Goal: Information Seeking & Learning: Learn about a topic

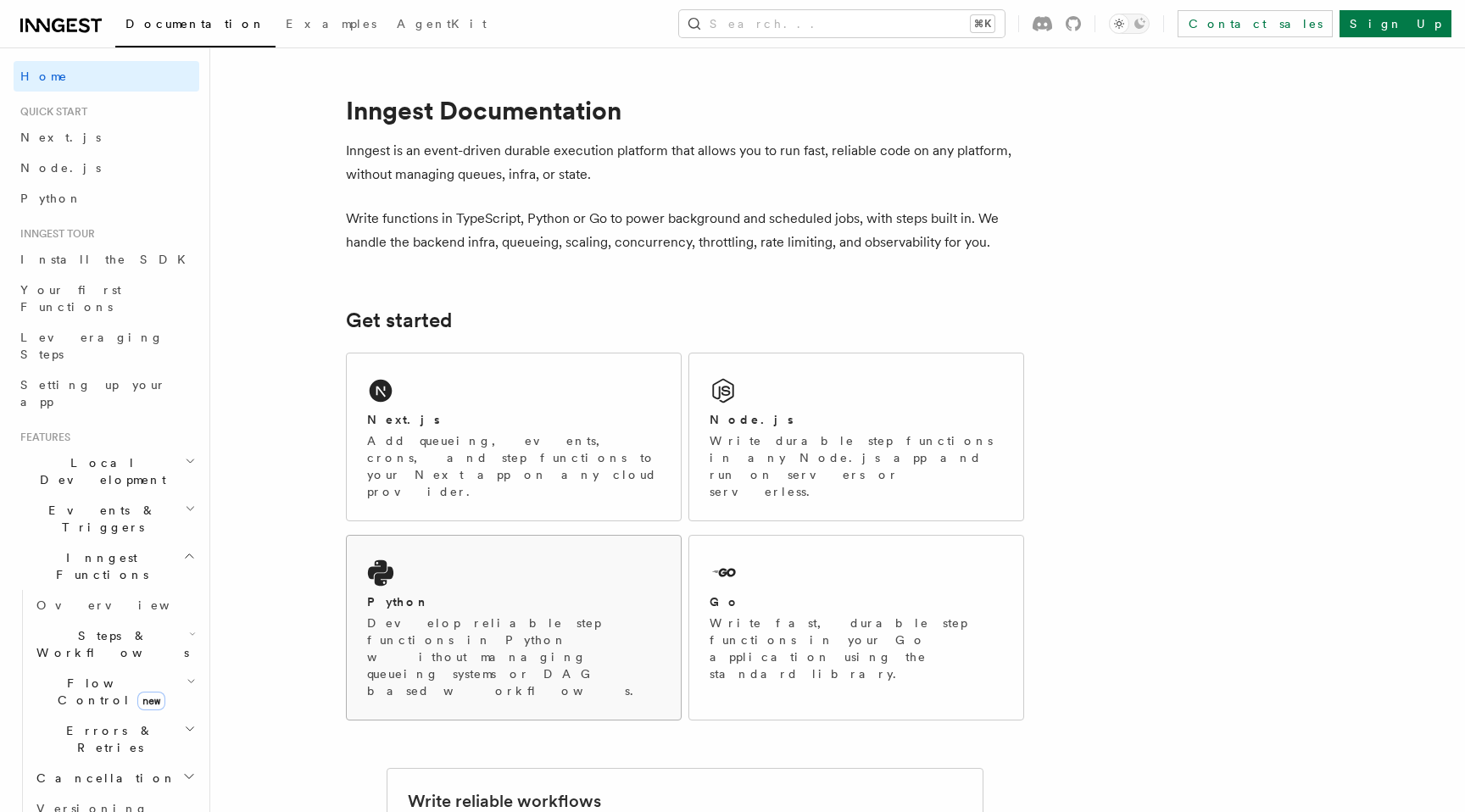
click at [566, 620] on div "Python Develop reliable step functions in Python without managing queueing syst…" at bounding box center [513, 627] width 334 height 184
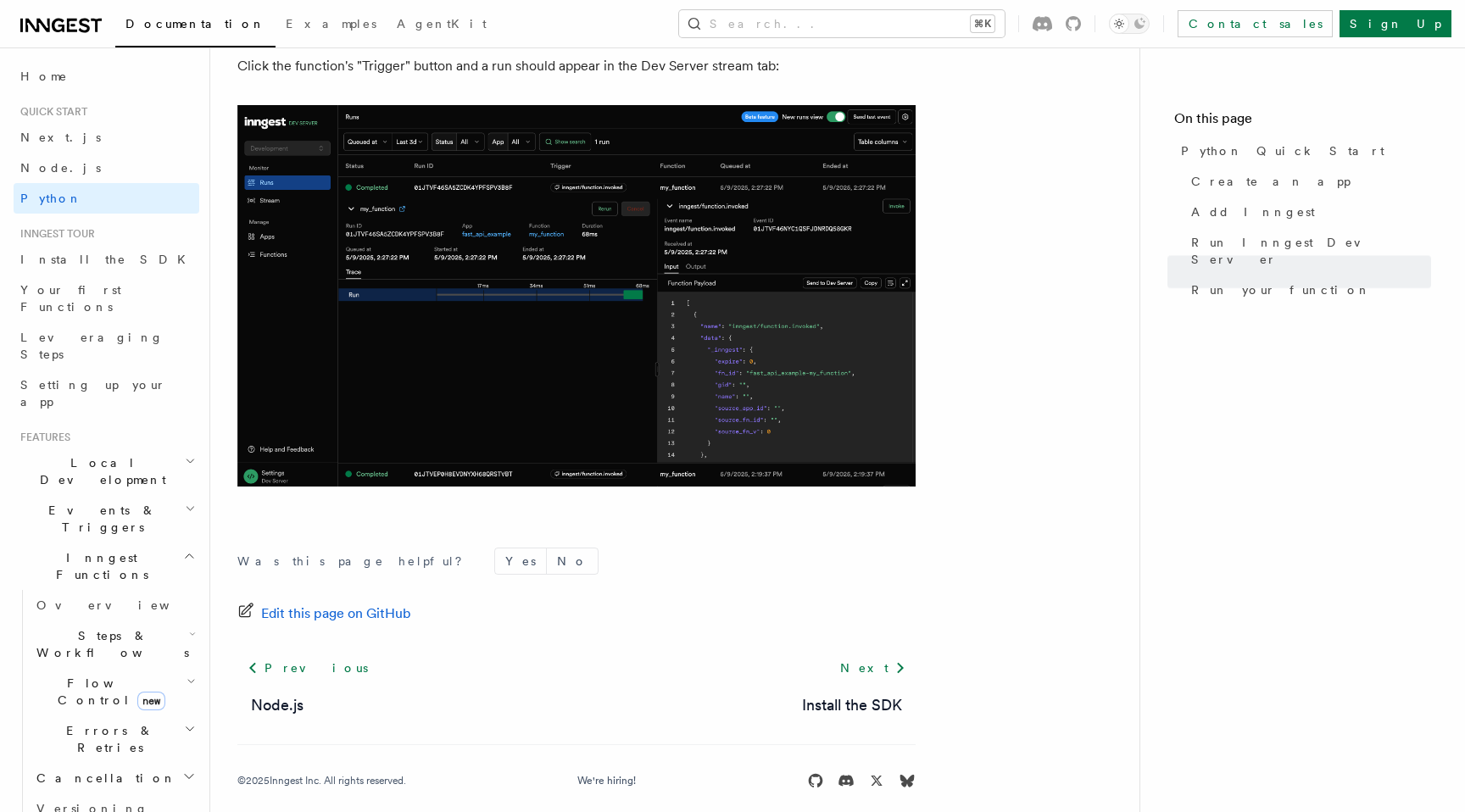
scroll to position [3474, 0]
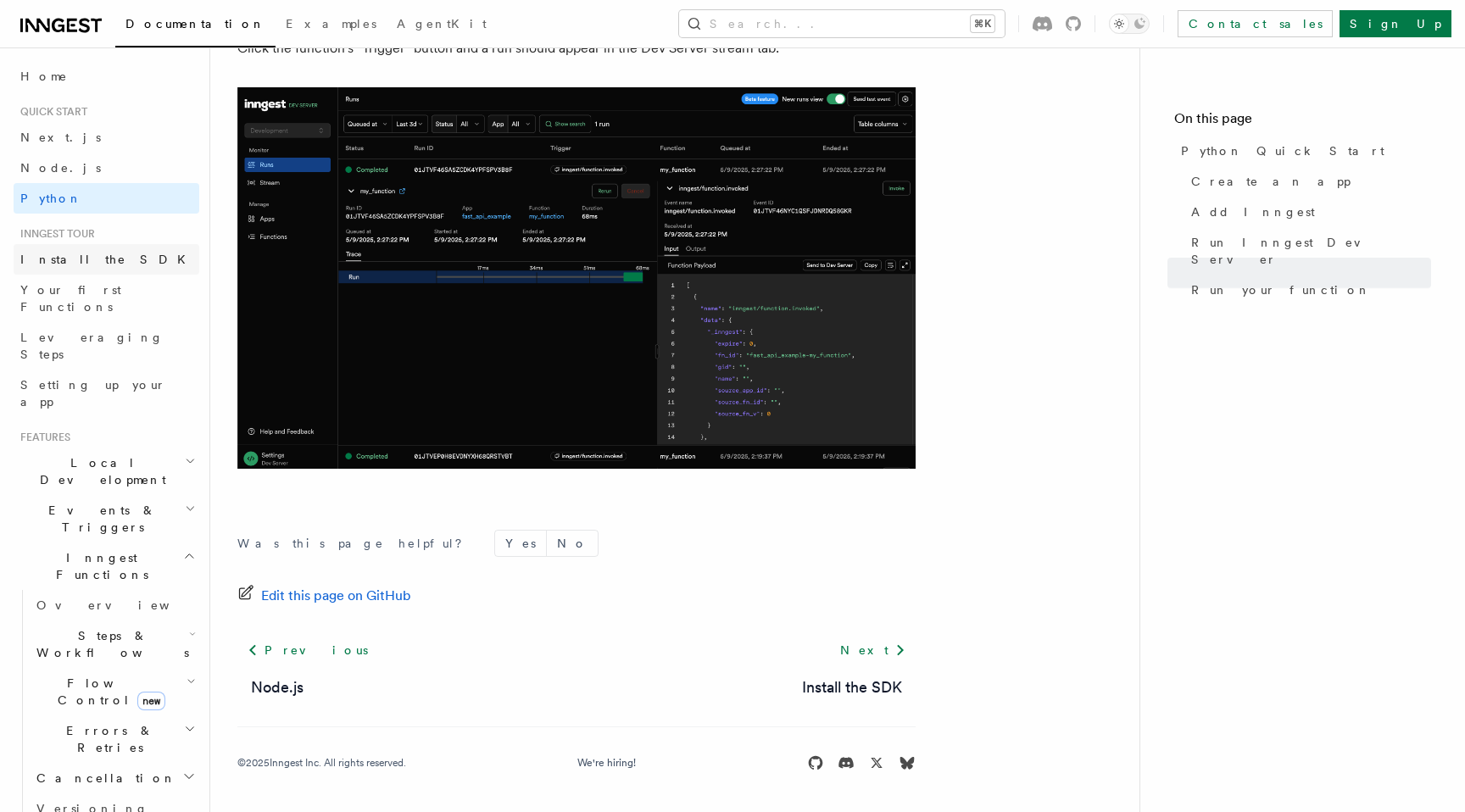
click at [89, 258] on span "Install the SDK" at bounding box center [109, 259] width 176 height 14
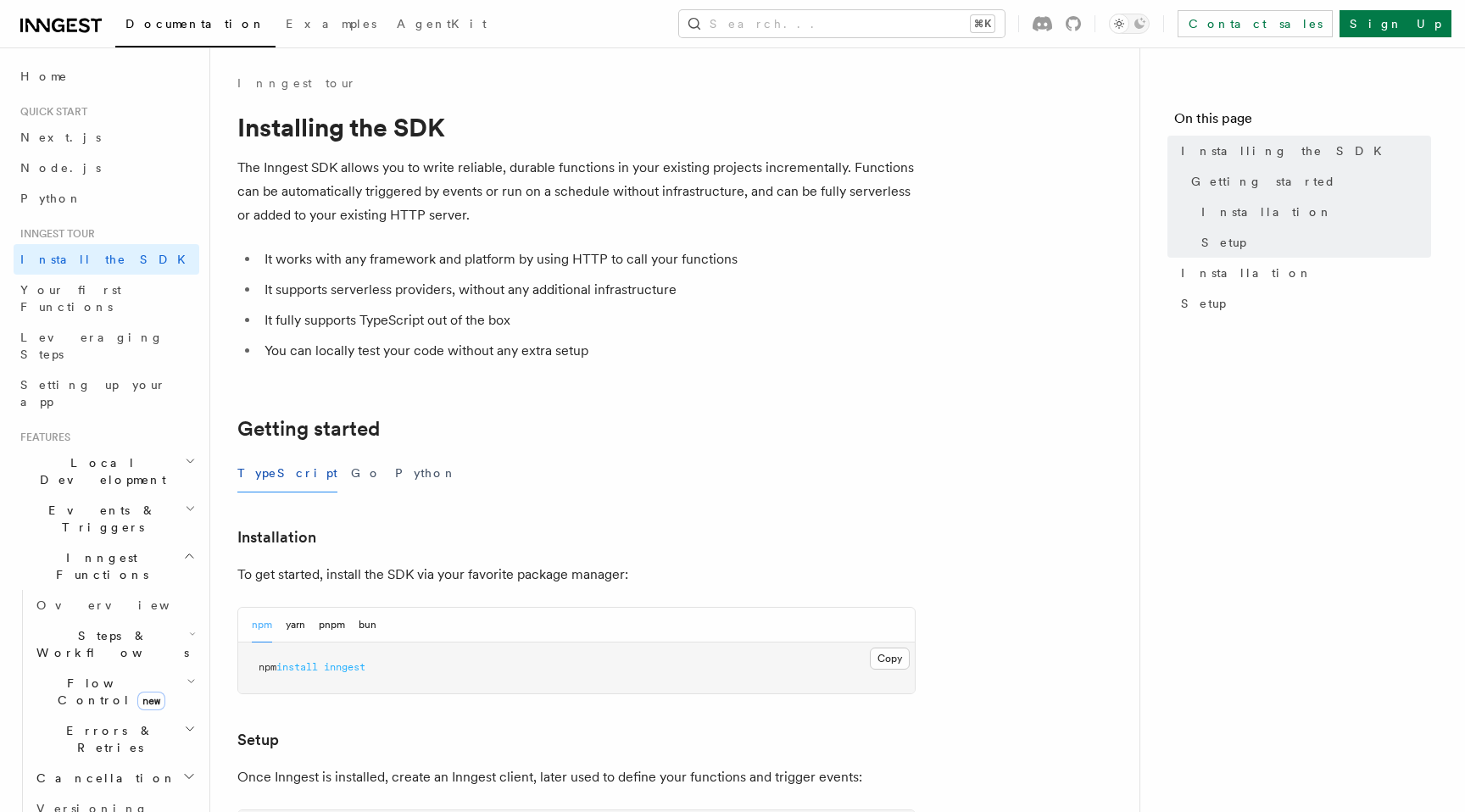
click at [103, 173] on link "Node.js" at bounding box center [107, 168] width 186 height 31
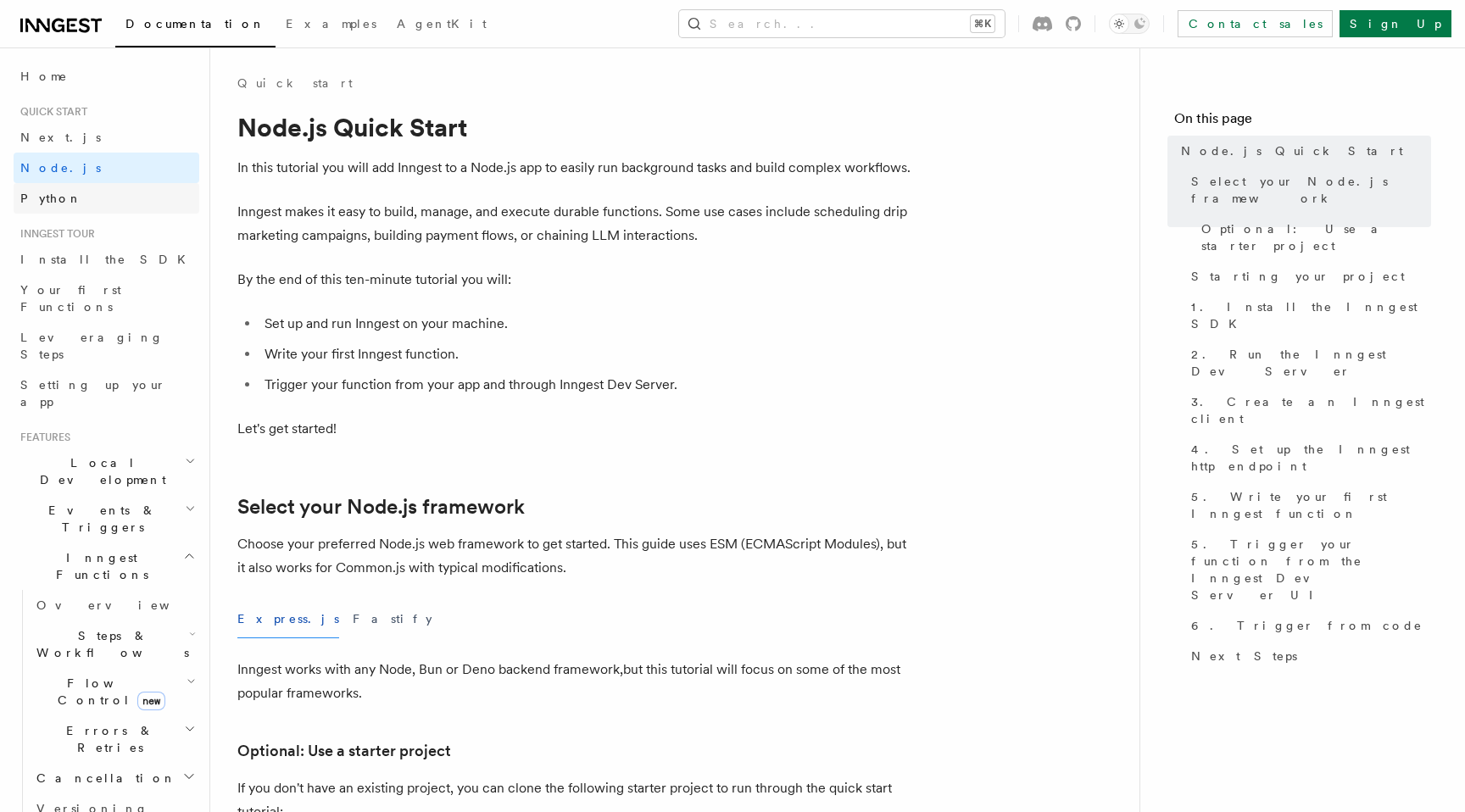
click at [91, 201] on link "Python" at bounding box center [107, 198] width 186 height 31
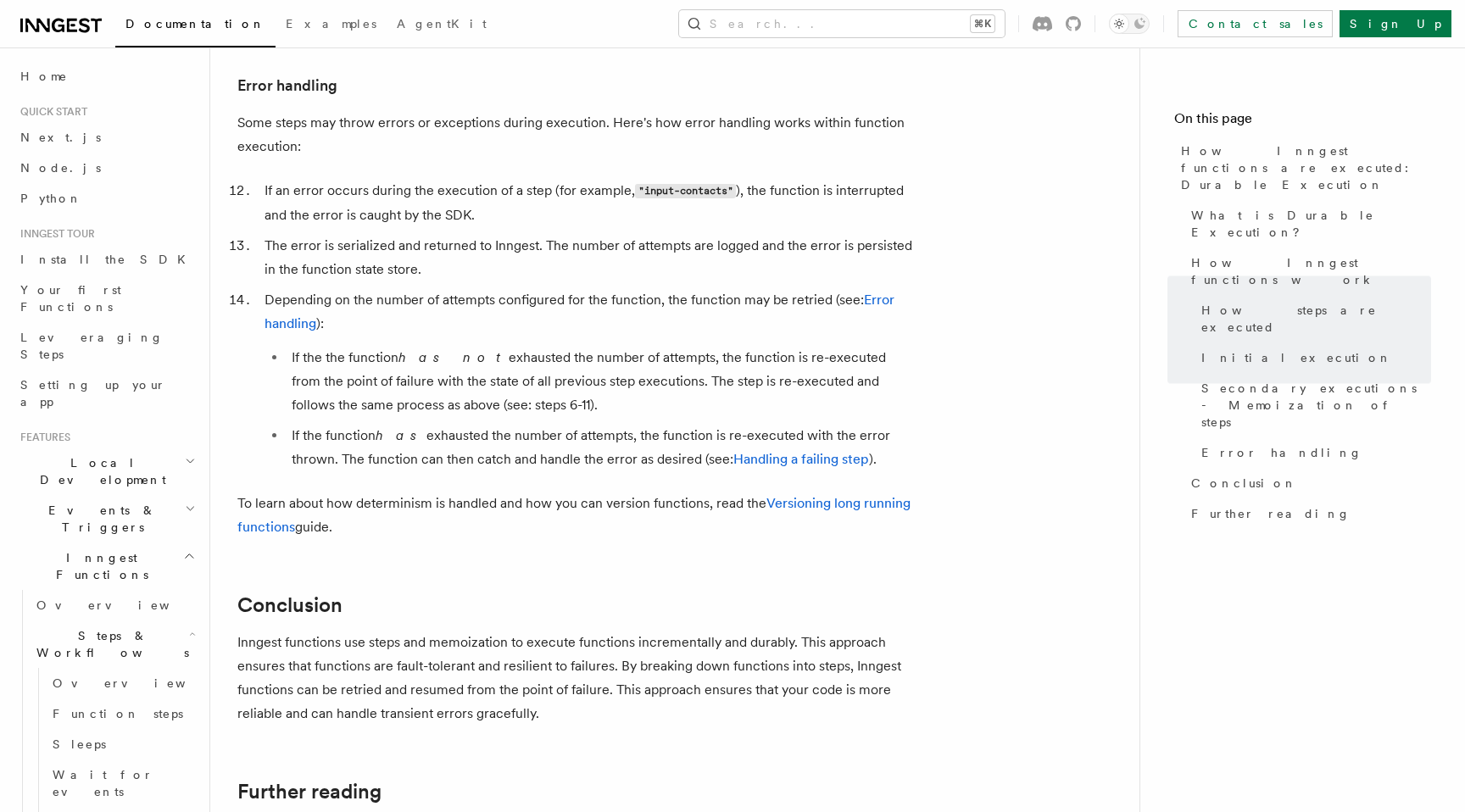
scroll to position [3137, 0]
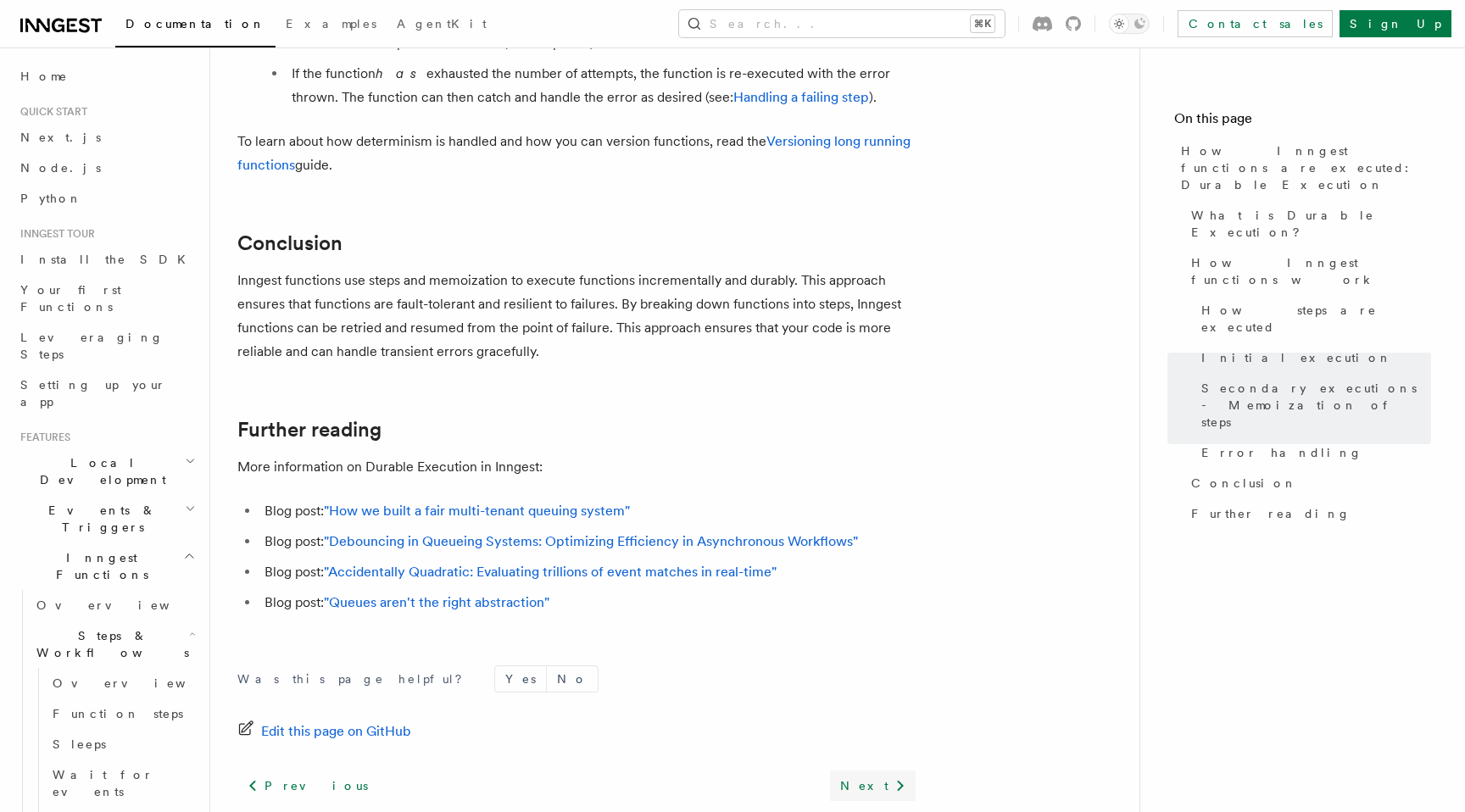
click at [877, 771] on link "Next" at bounding box center [873, 785] width 86 height 31
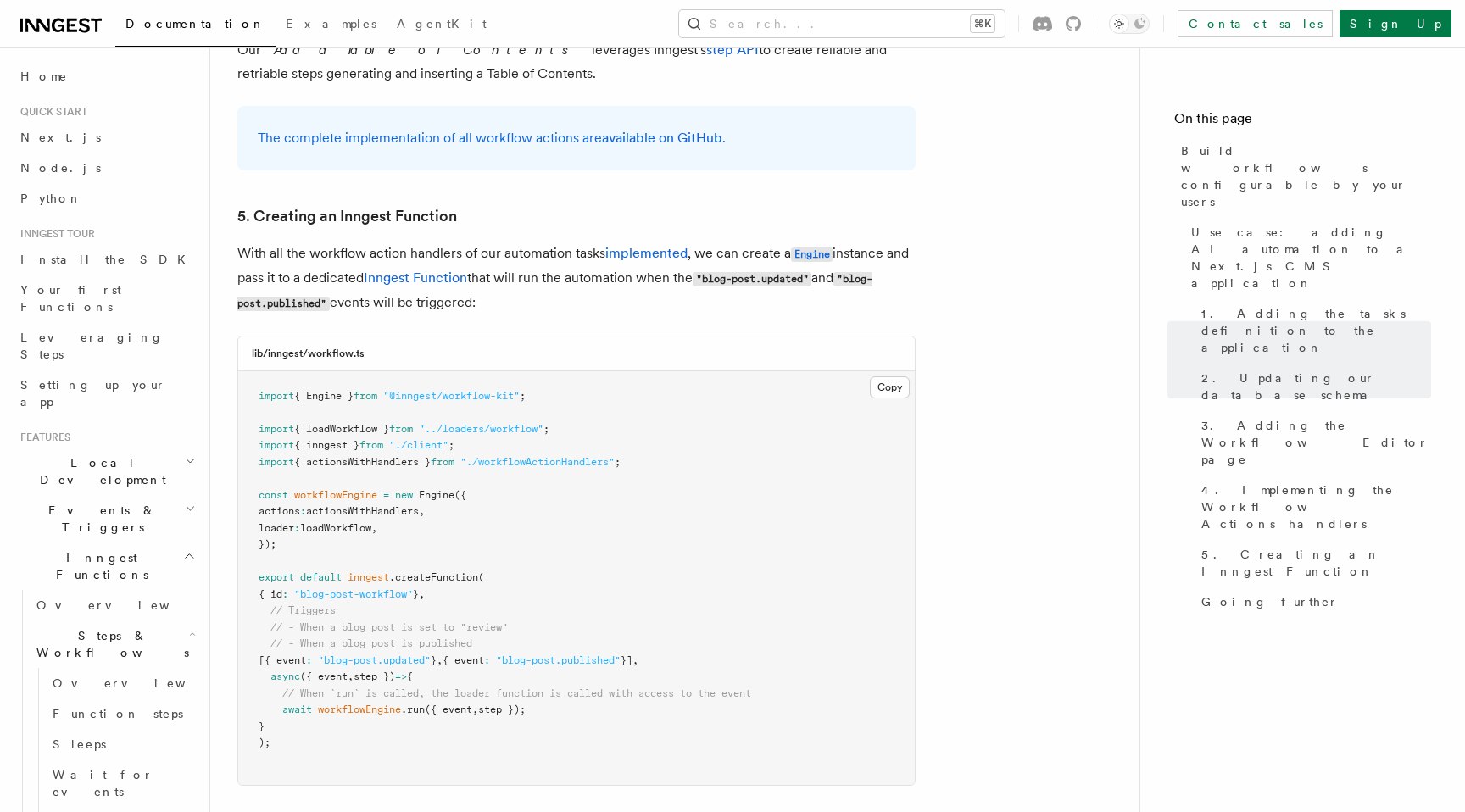
scroll to position [7506, 0]
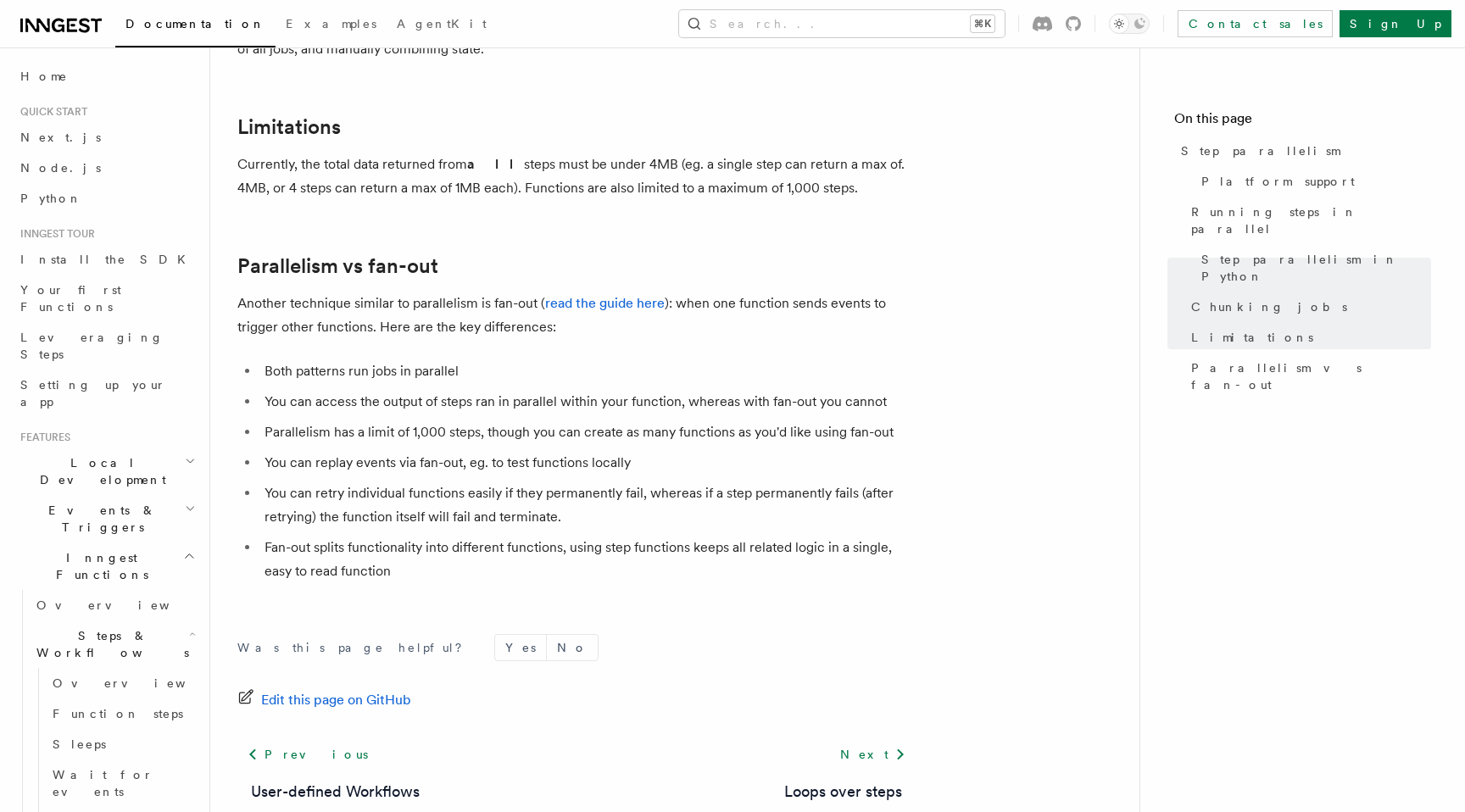
scroll to position [3020, 0]
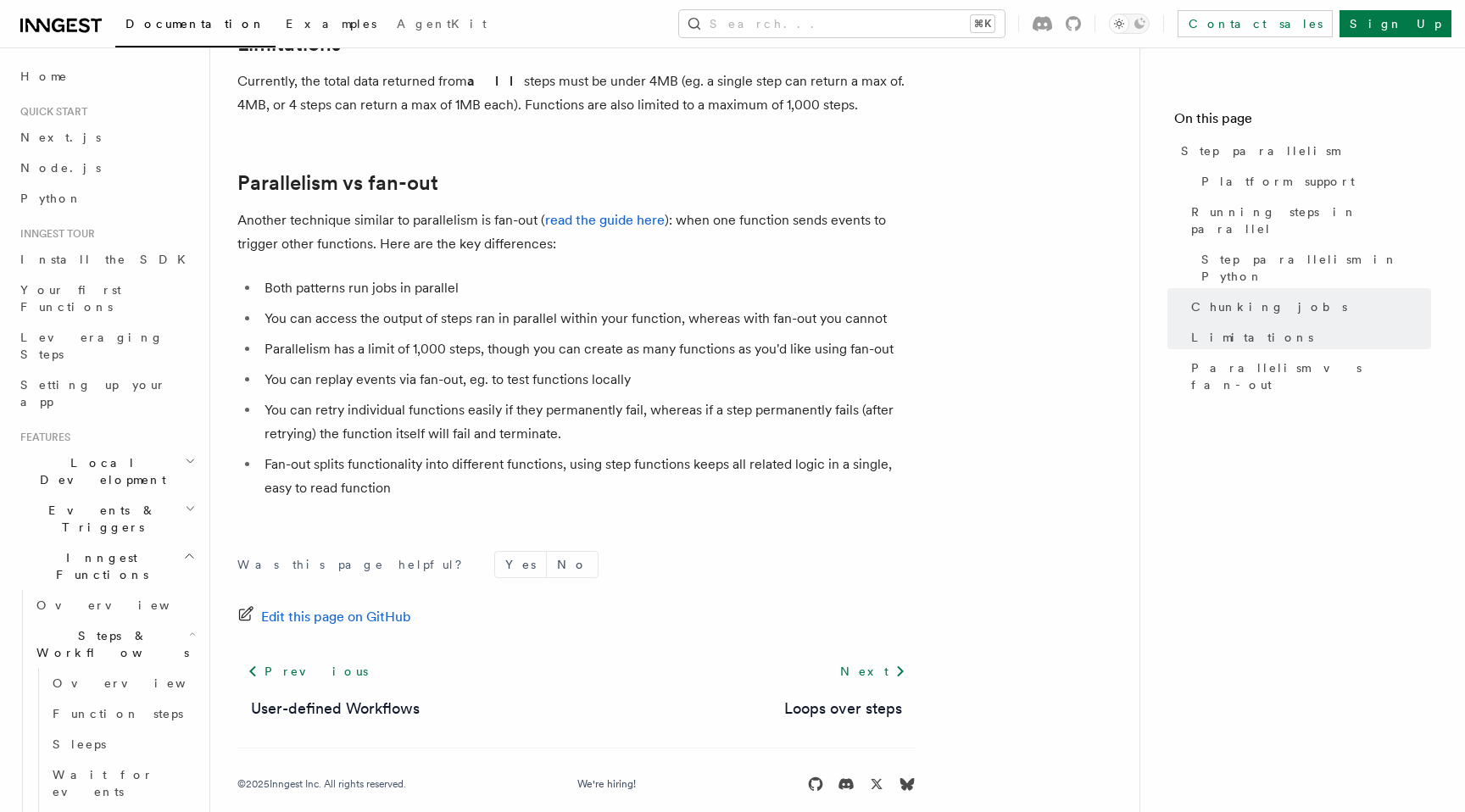
click at [285, 29] on span "Examples" at bounding box center [331, 24] width 91 height 14
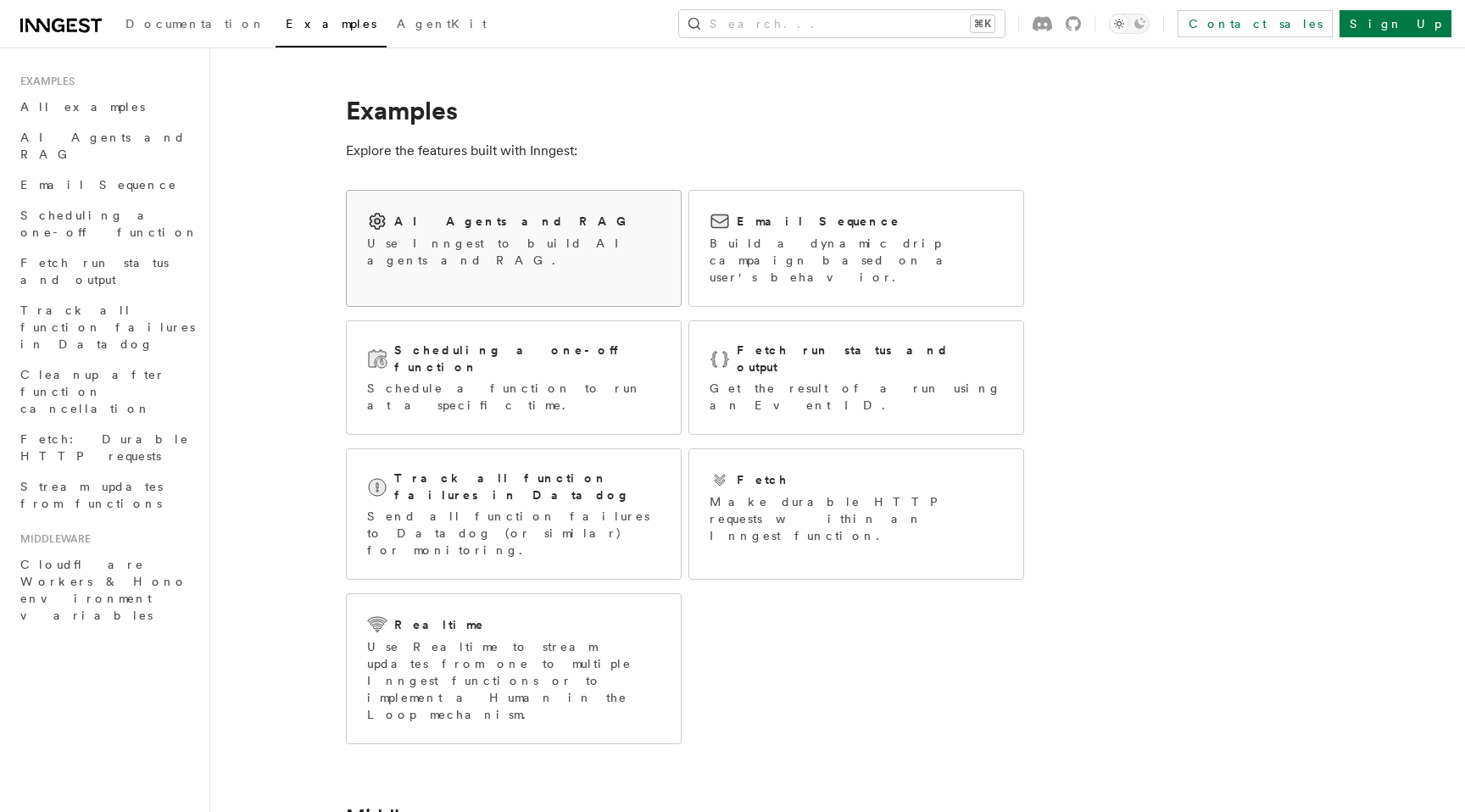
click at [448, 260] on div "AI Agents and RAG Use Inngest to build AI agents and RAG." at bounding box center [513, 240] width 334 height 99
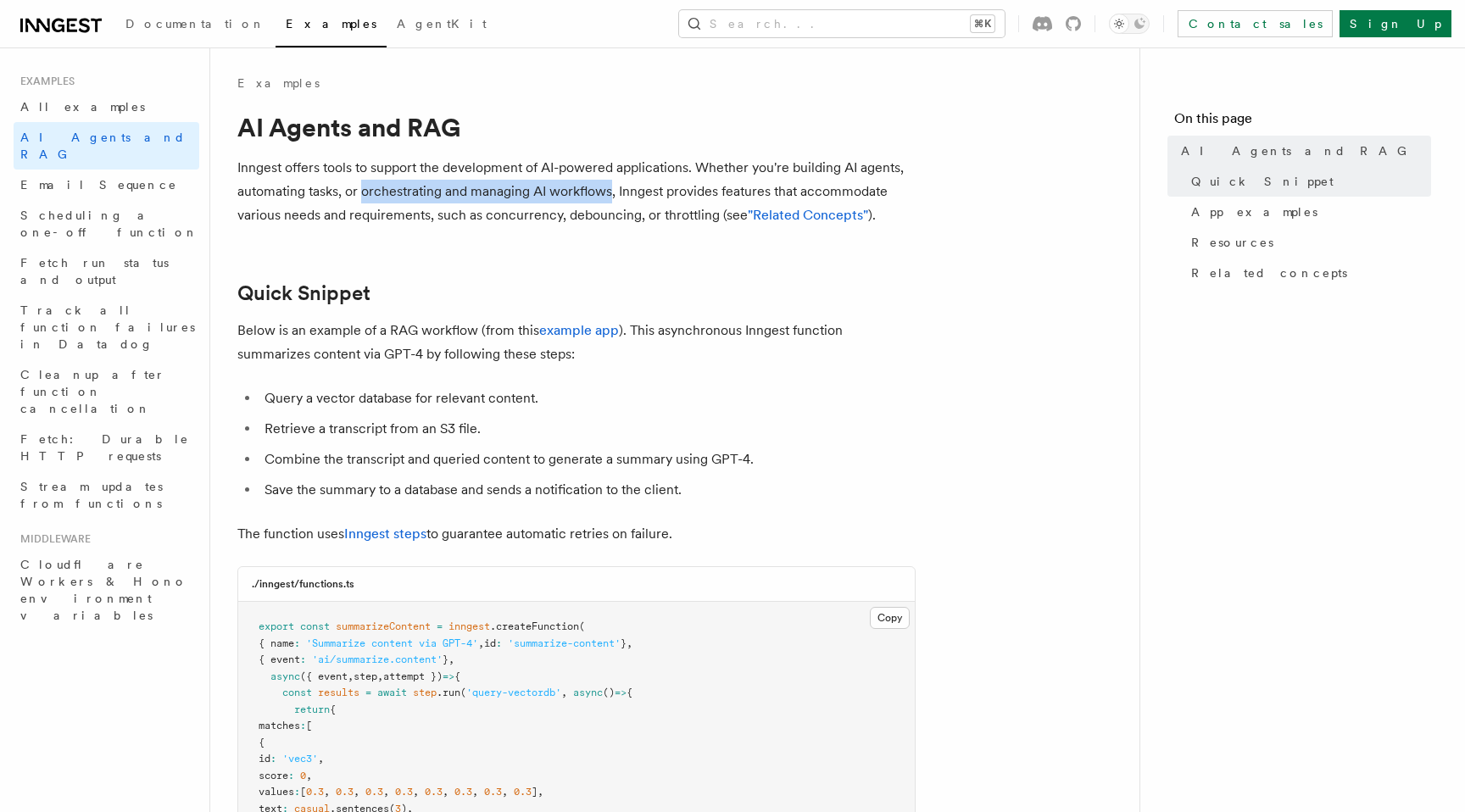
drag, startPoint x: 362, startPoint y: 193, endPoint x: 613, endPoint y: 200, distance: 251.1
click at [613, 200] on p "Inngest offers tools to support the development of AI-powered applications. Whe…" at bounding box center [576, 191] width 678 height 71
copy p "orchestrating and managing AI workflows"
